Goal: Transaction & Acquisition: Book appointment/travel/reservation

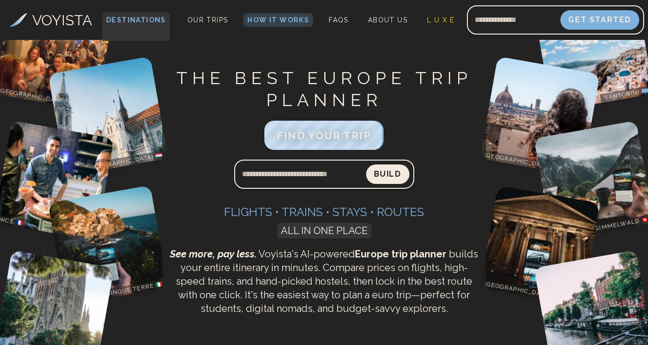
click at [154, 19] on span "Destinations" at bounding box center [136, 26] width 68 height 29
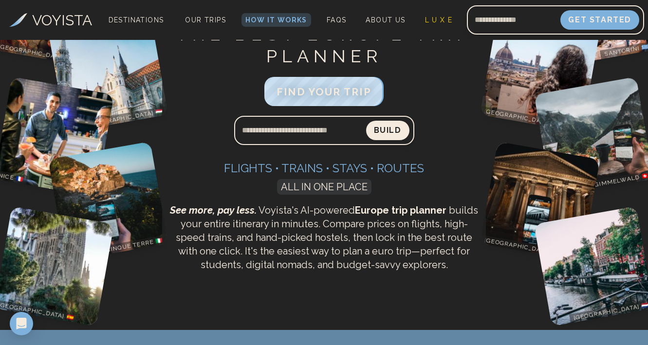
scroll to position [60, 0]
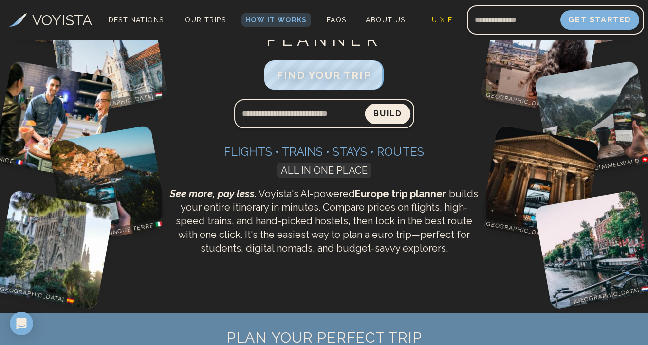
click at [397, 109] on button "Build" at bounding box center [387, 114] width 45 height 20
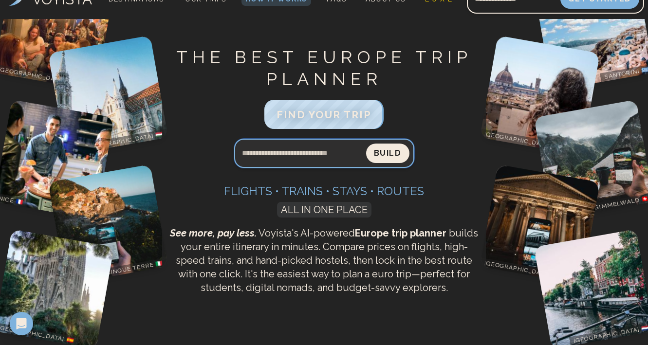
scroll to position [0, 0]
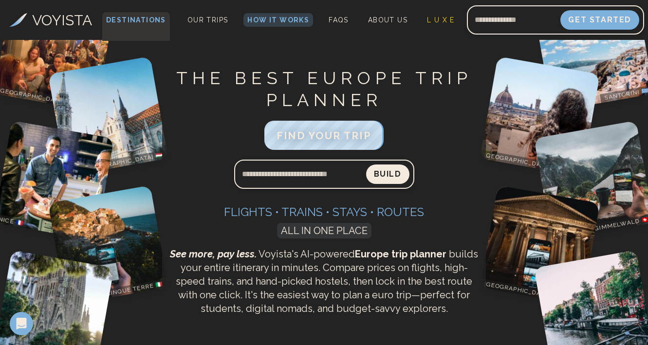
click at [160, 19] on span "Destinations" at bounding box center [136, 26] width 68 height 29
click at [209, 18] on span "Our Trips" at bounding box center [205, 20] width 41 height 8
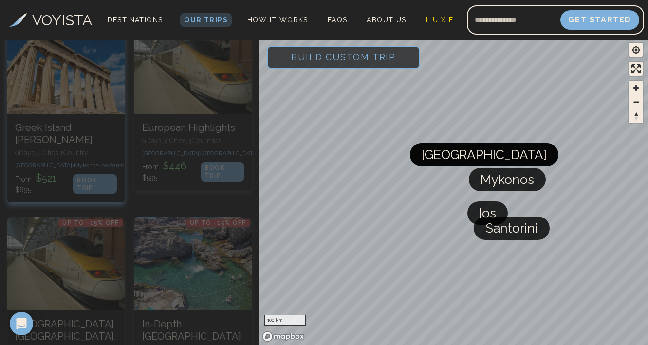
scroll to position [719, 0]
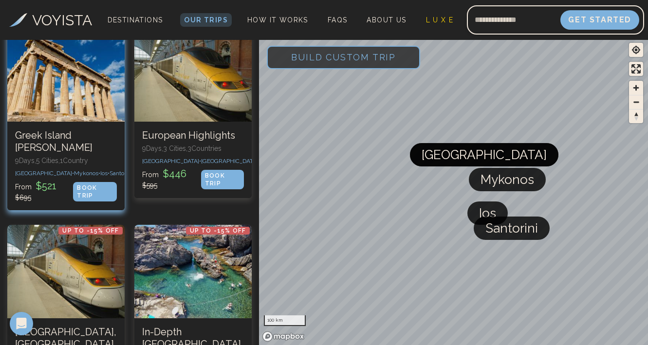
click at [103, 182] on div "BOOK TRIP" at bounding box center [95, 191] width 44 height 19
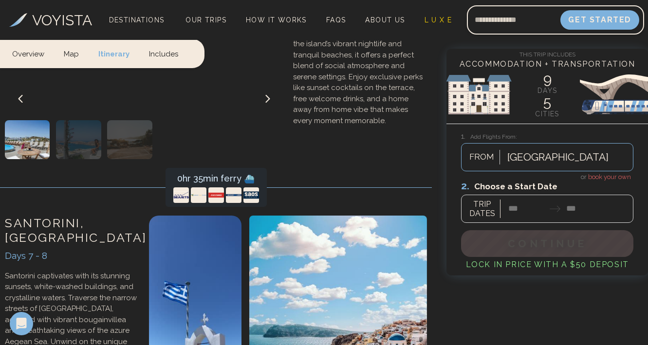
scroll to position [2273, 0]
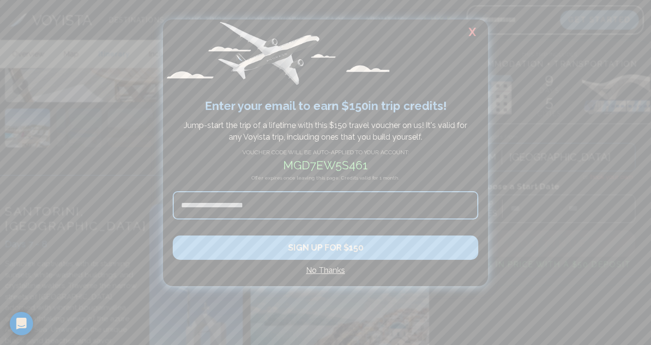
click at [297, 208] on input at bounding box center [326, 205] width 306 height 28
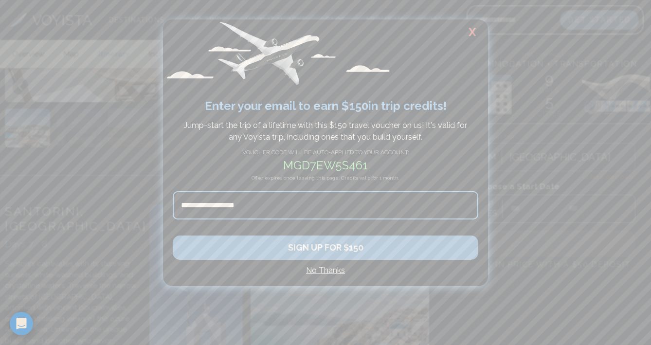
type input "**********"
click at [296, 253] on button "SIGN UP FOR $150" at bounding box center [326, 248] width 306 height 24
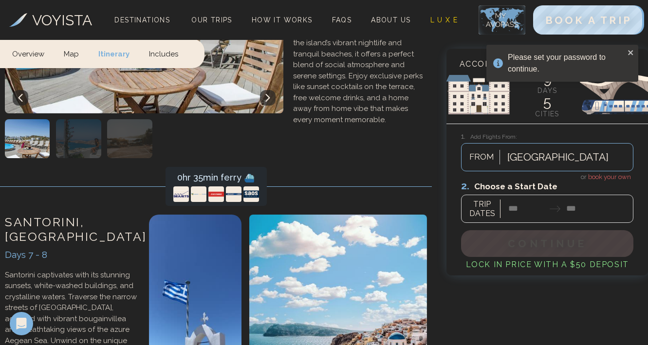
click at [572, 71] on div "Please set your password to continue." at bounding box center [566, 63] width 117 height 23
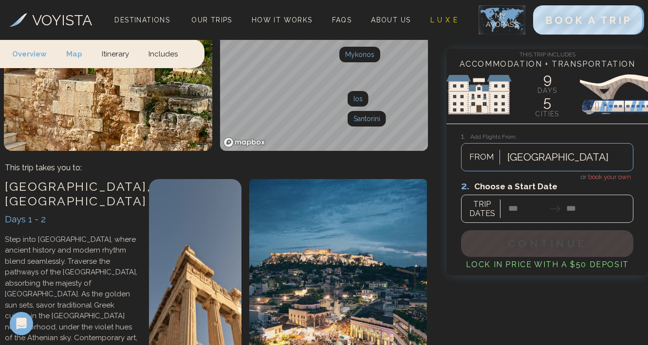
scroll to position [217, 0]
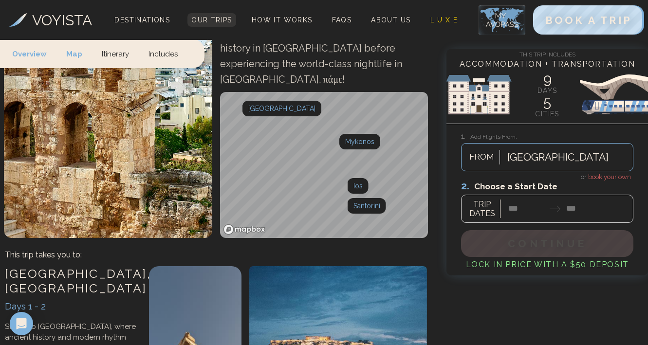
click at [217, 25] on link "Our Trips" at bounding box center [211, 20] width 49 height 14
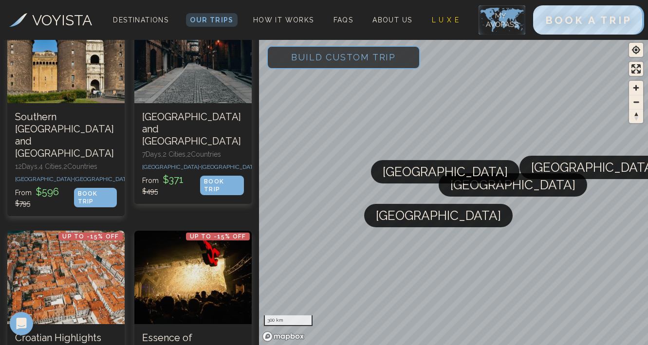
scroll to position [2143, 0]
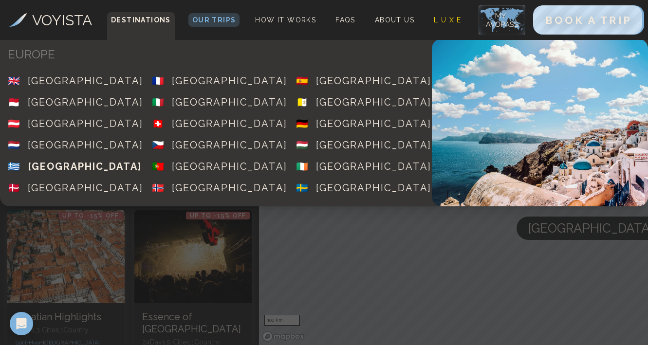
click at [57, 161] on div "[GEOGRAPHIC_DATA]" at bounding box center [85, 167] width 114 height 14
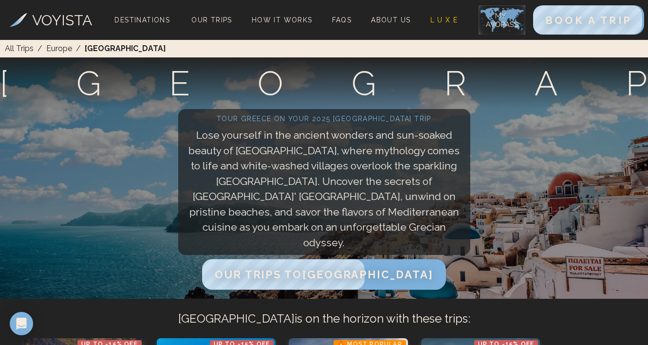
click at [272, 273] on span "Our Trips to [GEOGRAPHIC_DATA]" at bounding box center [324, 274] width 218 height 13
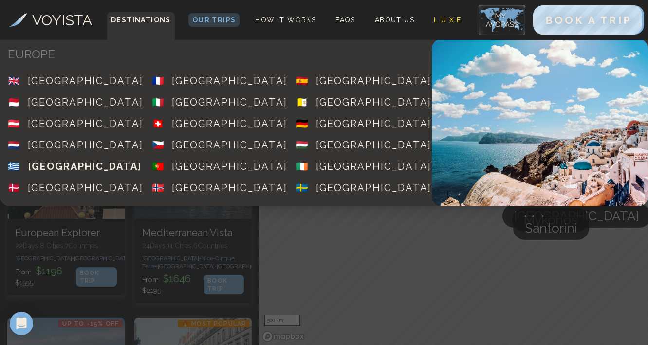
click at [54, 158] on span "🇬🇷 [GEOGRAPHIC_DATA]" at bounding box center [72, 166] width 144 height 21
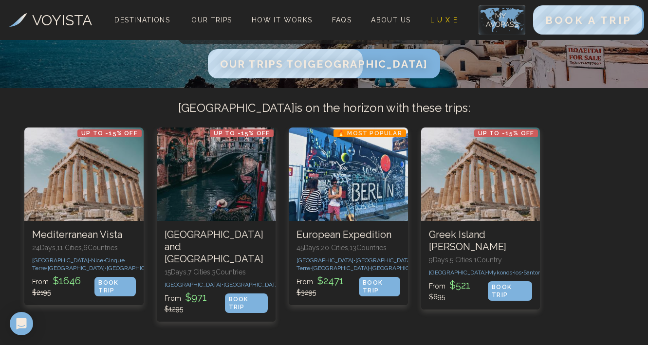
scroll to position [210, 0]
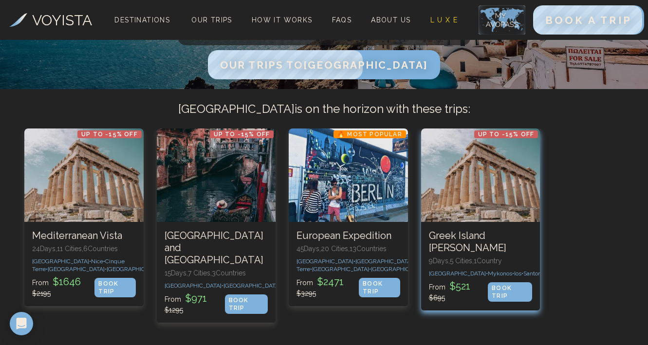
click at [493, 239] on h3 "Greek Island [PERSON_NAME]" at bounding box center [481, 242] width 104 height 24
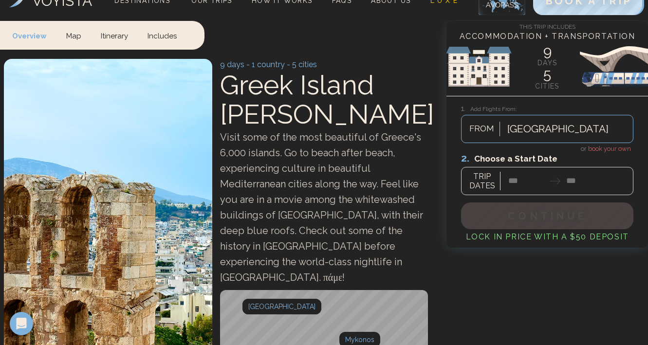
click at [530, 143] on div "[GEOGRAPHIC_DATA] FROM" at bounding box center [547, 129] width 172 height 28
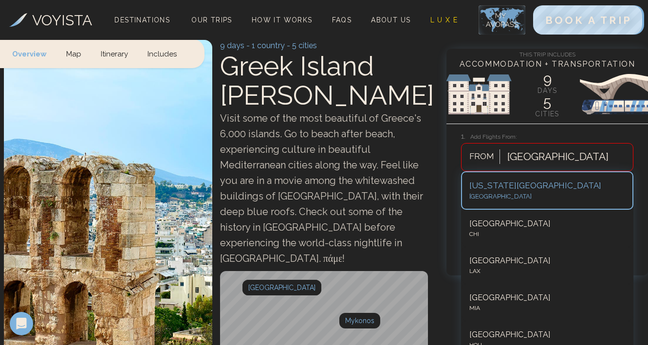
scroll to position [42, 0]
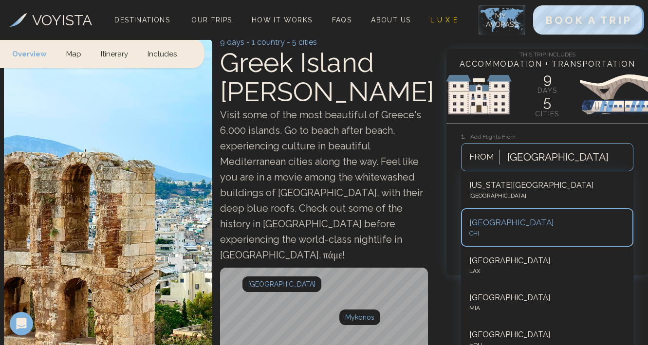
click at [382, 197] on span "Visit some of the most beautiful of Greece's 6,000 islands. Go to beach after b…" at bounding box center [321, 185] width 203 height 152
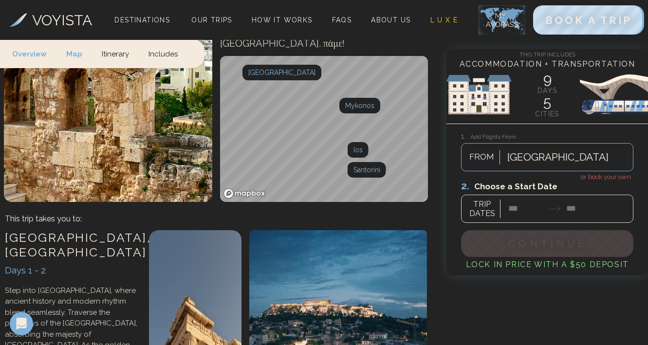
scroll to position [189, 0]
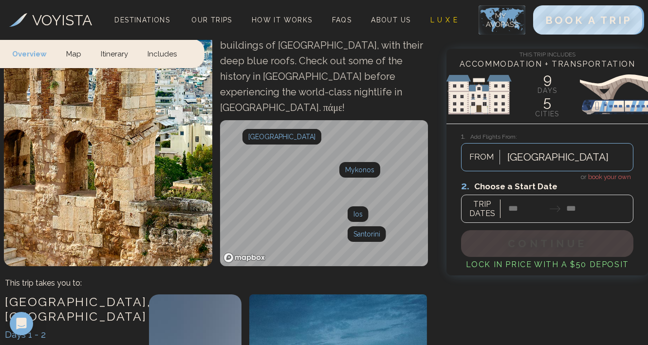
click at [118, 54] on link "Itinerary" at bounding box center [114, 53] width 47 height 29
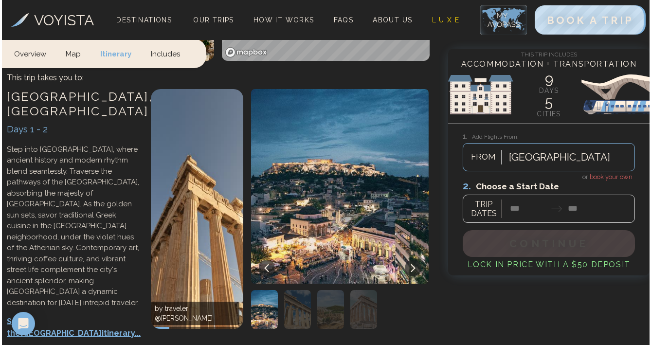
scroll to position [395, 0]
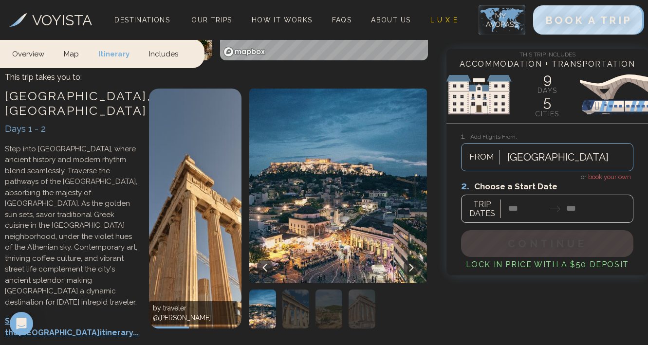
click at [68, 315] on p "See the Athens itinerary..." at bounding box center [72, 326] width 134 height 23
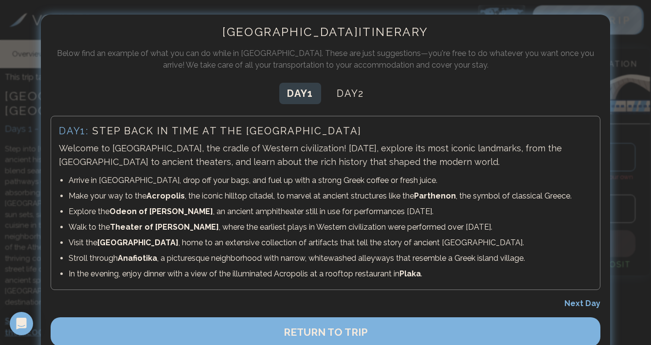
scroll to position [21, 0]
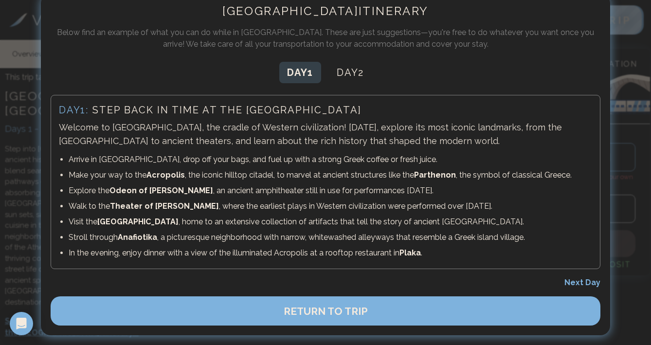
click at [252, 317] on button "RETURN TO TRIP" at bounding box center [326, 310] width 550 height 29
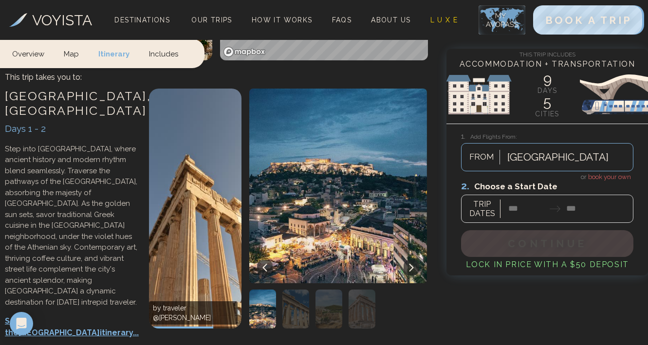
click at [88, 205] on p "Step into [GEOGRAPHIC_DATA], where ancient history and modern rhythm blend seam…" at bounding box center [72, 226] width 134 height 165
click at [77, 315] on p "See the Athens itinerary..." at bounding box center [72, 326] width 134 height 23
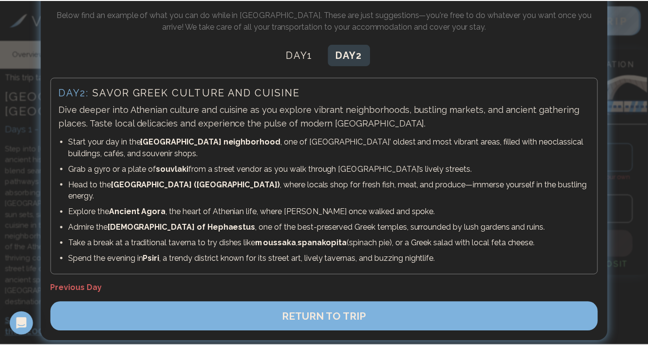
scroll to position [44, 0]
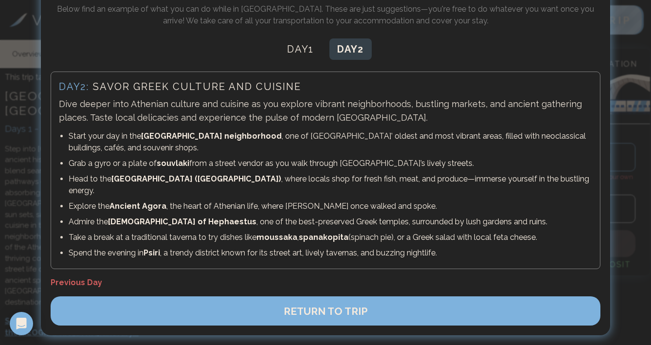
click at [427, 305] on button "RETURN TO TRIP" at bounding box center [326, 310] width 550 height 29
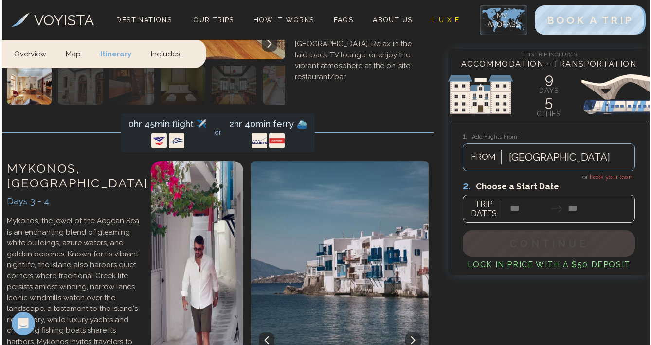
scroll to position [1011, 0]
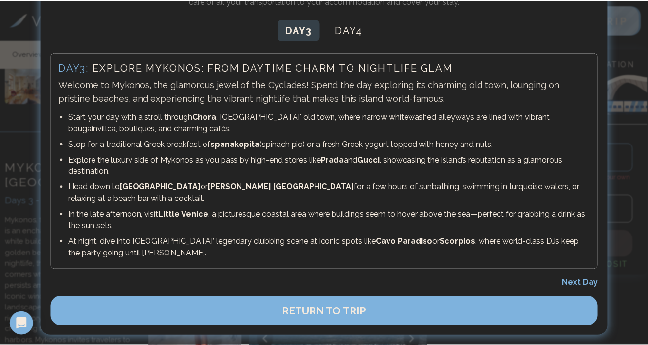
scroll to position [56, 0]
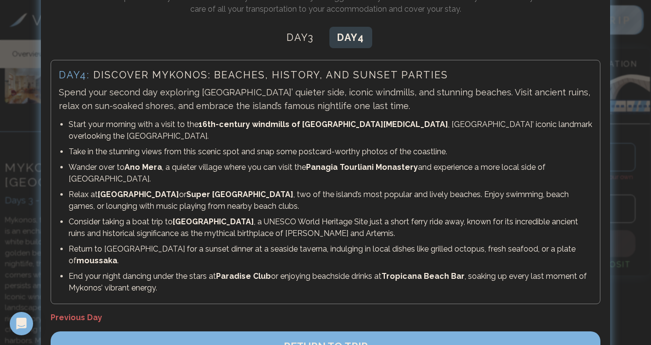
click at [315, 340] on span "RETURN TO TRIP" at bounding box center [326, 346] width 84 height 12
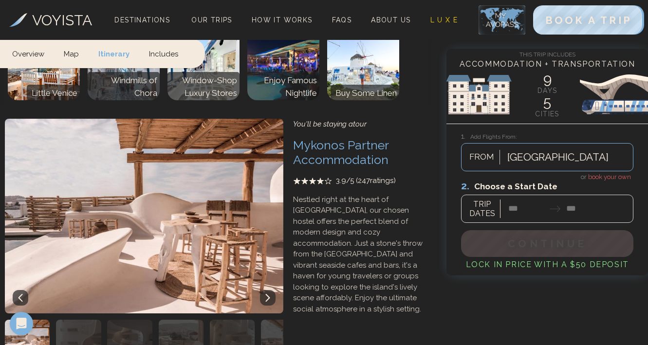
scroll to position [1403, 0]
click at [264, 294] on icon at bounding box center [268, 298] width 8 height 8
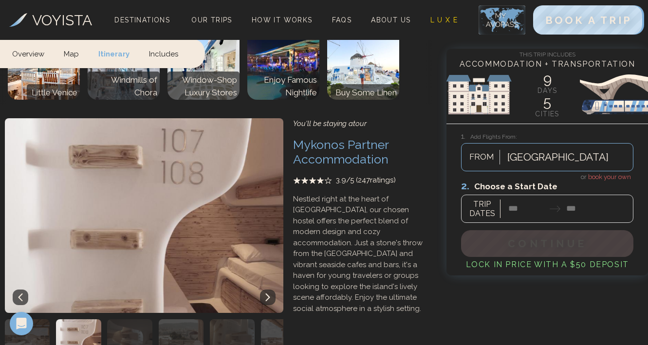
click at [264, 294] on icon at bounding box center [268, 298] width 8 height 8
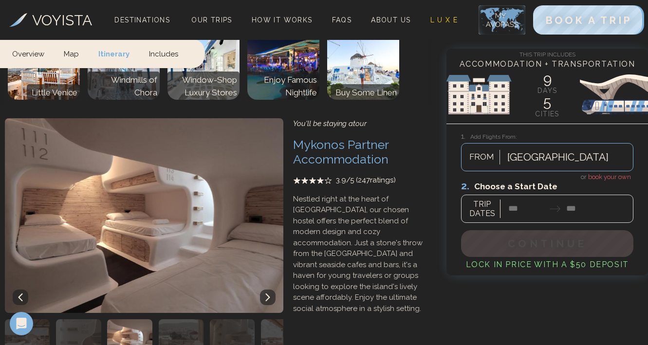
click at [264, 294] on icon at bounding box center [268, 298] width 8 height 8
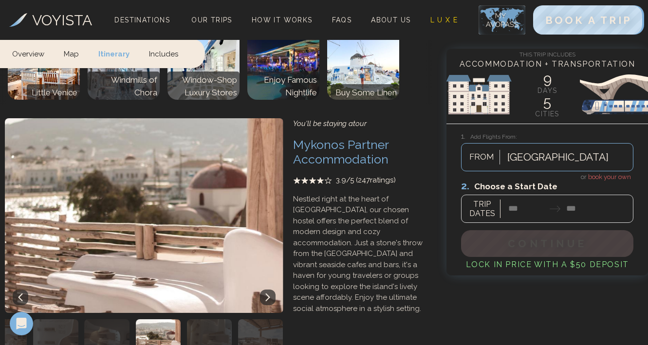
click at [264, 294] on icon at bounding box center [268, 298] width 8 height 8
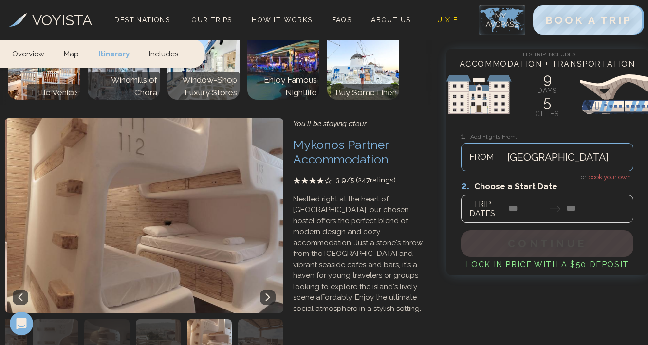
click at [264, 294] on icon at bounding box center [268, 298] width 8 height 8
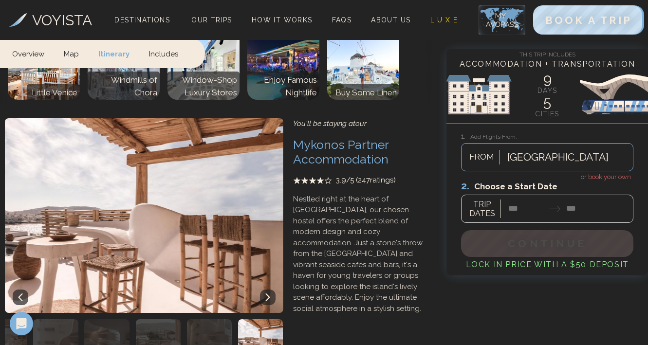
click at [264, 294] on icon at bounding box center [268, 298] width 8 height 8
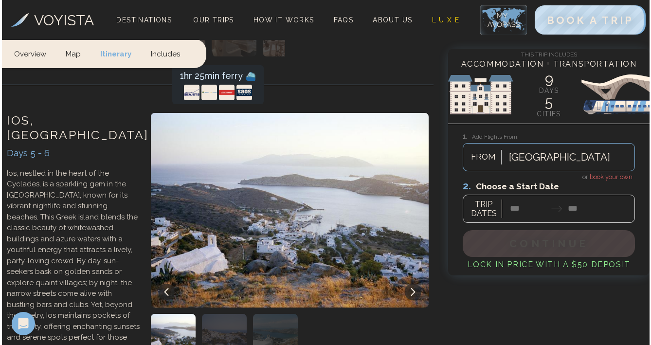
scroll to position [1706, 0]
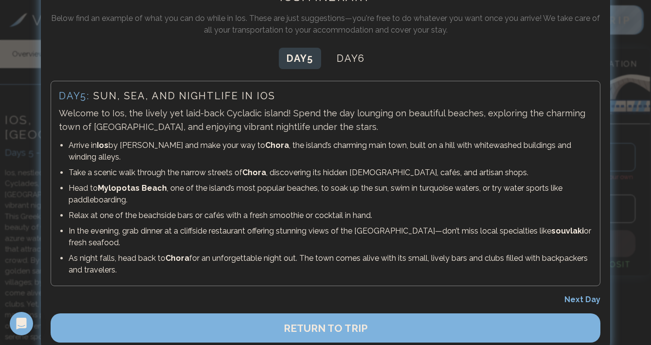
scroll to position [40, 0]
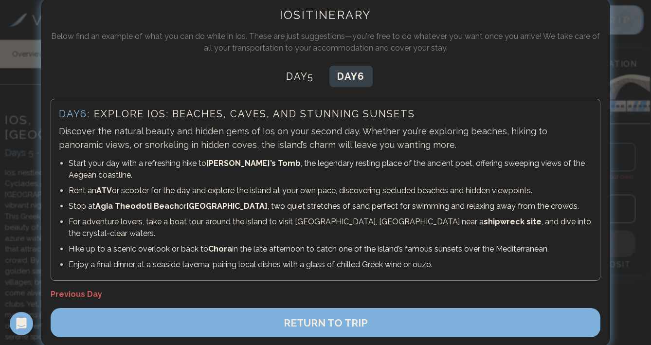
click at [335, 64] on div "Ios Itinerary Below find an example of what you can do while in [GEOGRAPHIC_DAT…" at bounding box center [326, 173] width 570 height 350
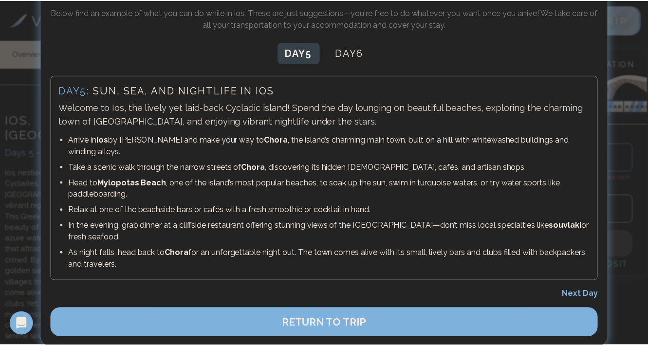
scroll to position [17, 0]
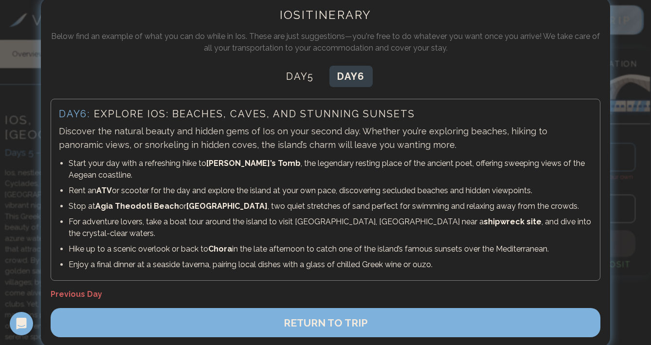
click at [240, 314] on button "RETURN TO TRIP" at bounding box center [326, 322] width 550 height 29
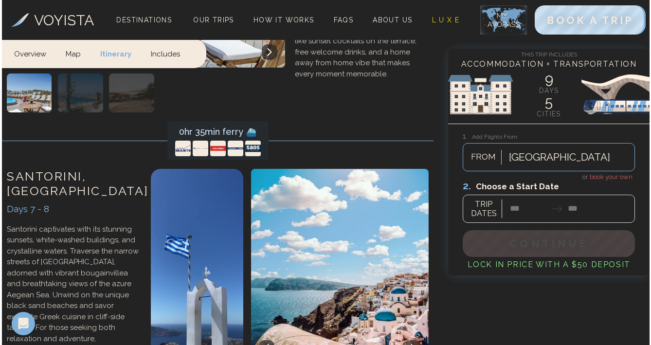
scroll to position [2319, 0]
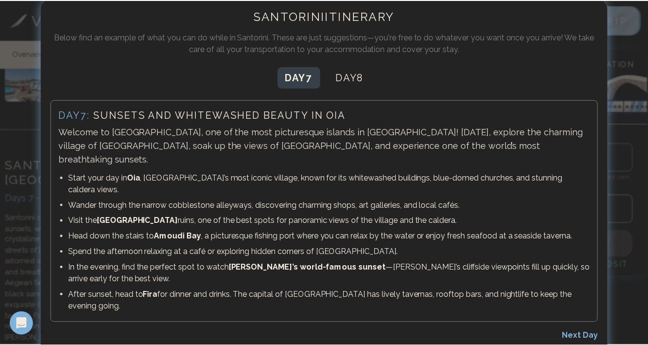
scroll to position [33, 0]
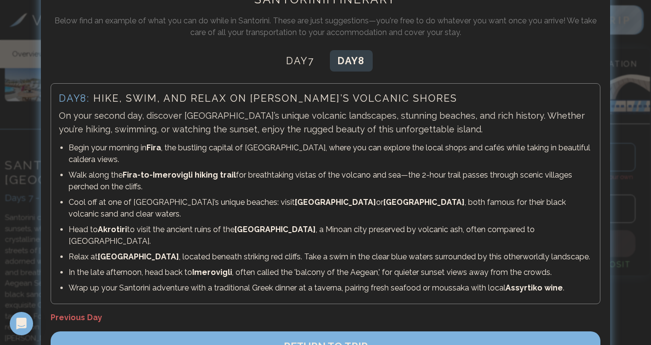
click at [317, 340] on span "RETURN TO TRIP" at bounding box center [326, 346] width 84 height 12
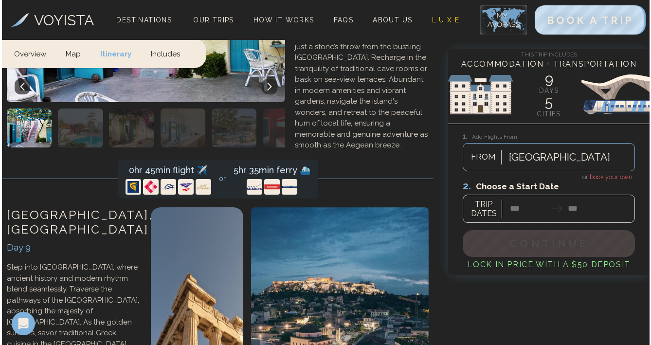
scroll to position [2992, 0]
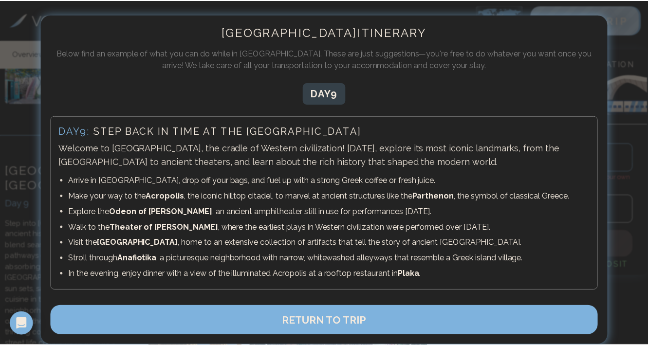
scroll to position [9, 0]
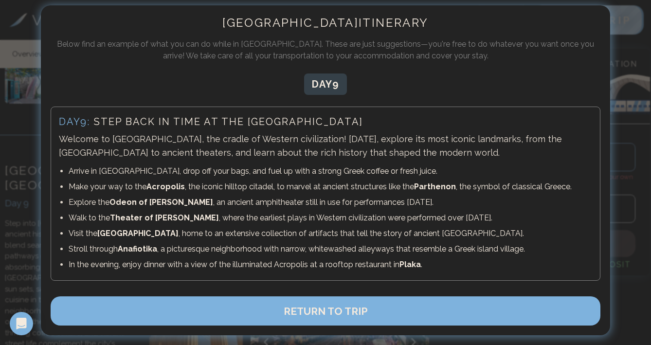
click at [336, 316] on span "RETURN TO TRIP" at bounding box center [326, 311] width 84 height 12
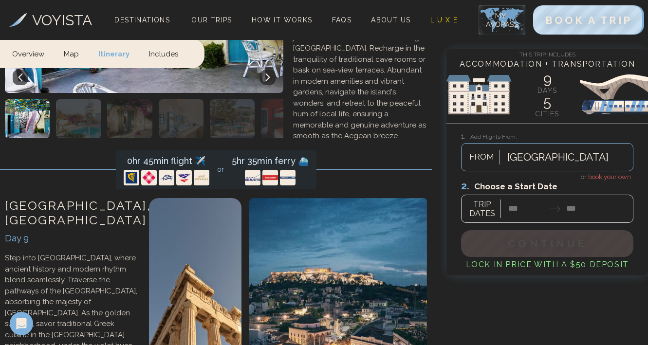
scroll to position [2964, 0]
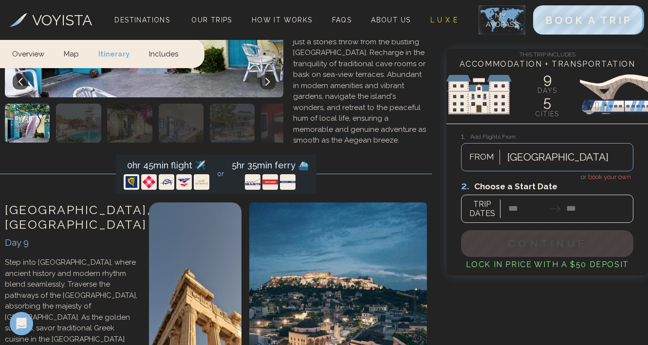
click at [320, 207] on img at bounding box center [333, 300] width 185 height 195
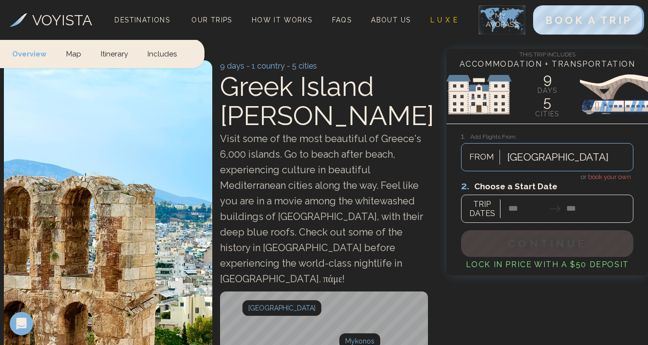
scroll to position [55, 0]
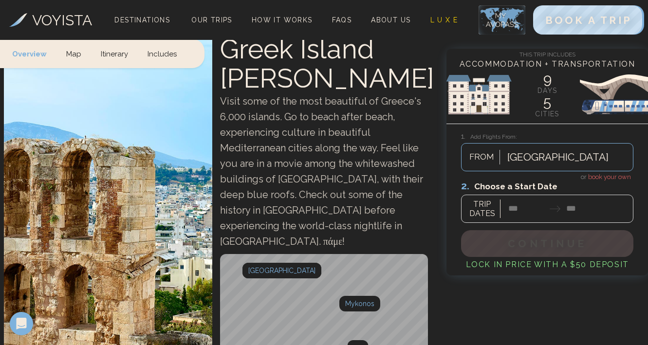
click at [169, 53] on link "Includes" at bounding box center [162, 53] width 49 height 29
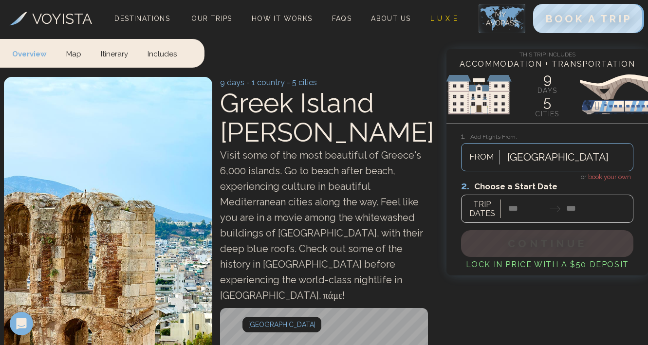
scroll to position [0, 0]
